Goal: Information Seeking & Learning: Learn about a topic

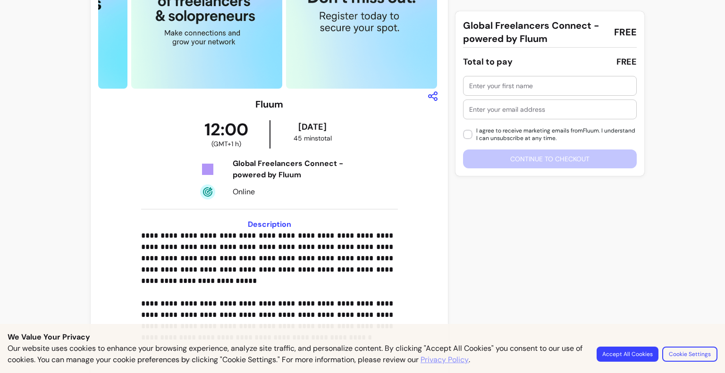
scroll to position [162, 0]
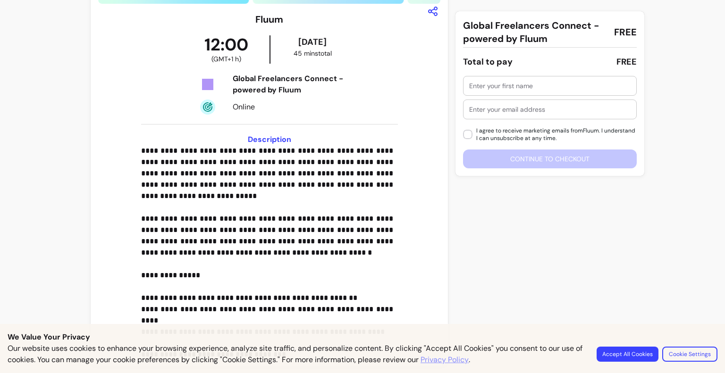
click at [628, 355] on button "Accept All Cookies" at bounding box center [628, 354] width 62 height 15
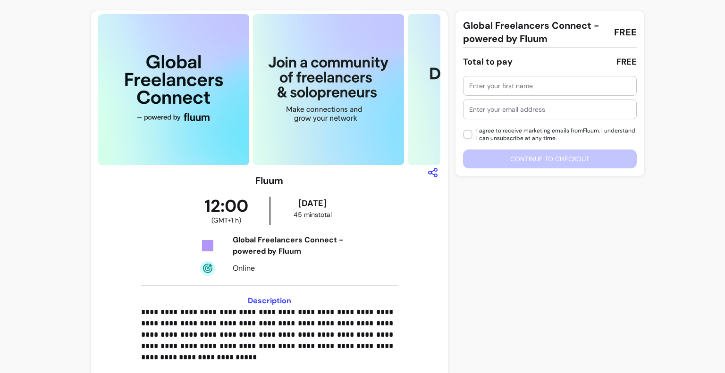
scroll to position [0, 0]
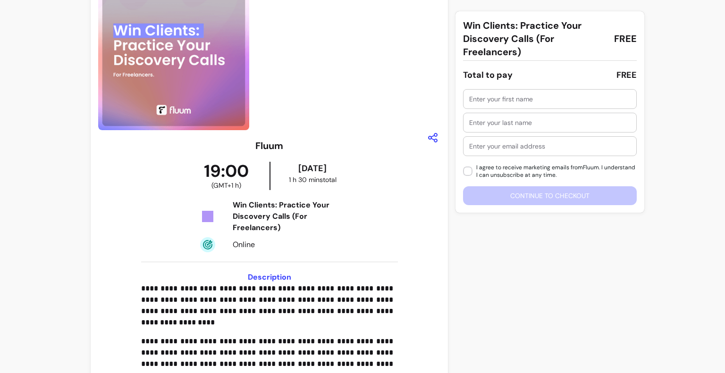
scroll to position [68, 0]
